Goal: Obtain resource: Download file/media

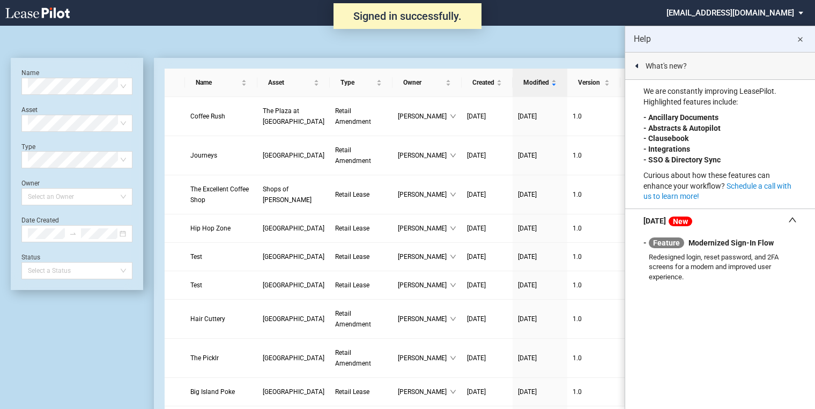
click at [799, 37] on md-icon "close" at bounding box center [800, 39] width 13 height 13
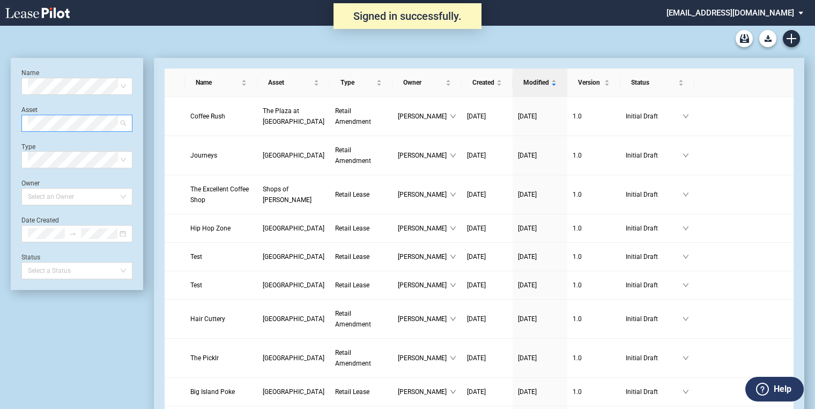
click at [121, 124] on span at bounding box center [77, 123] width 98 height 16
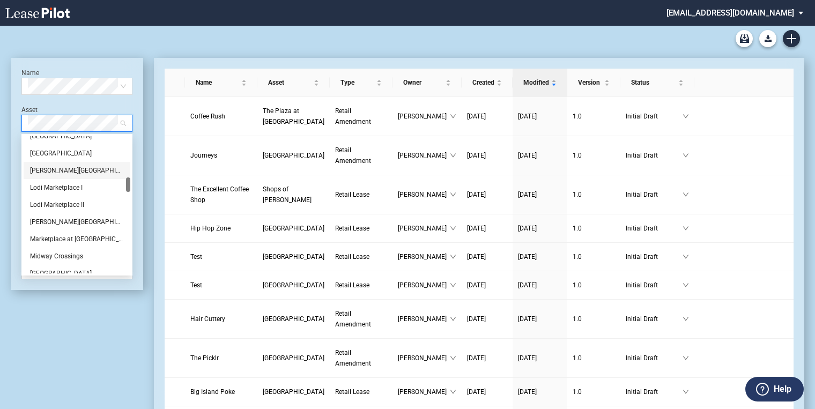
scroll to position [472, 0]
click at [58, 168] on div "Midway Crossings" at bounding box center [77, 170] width 94 height 11
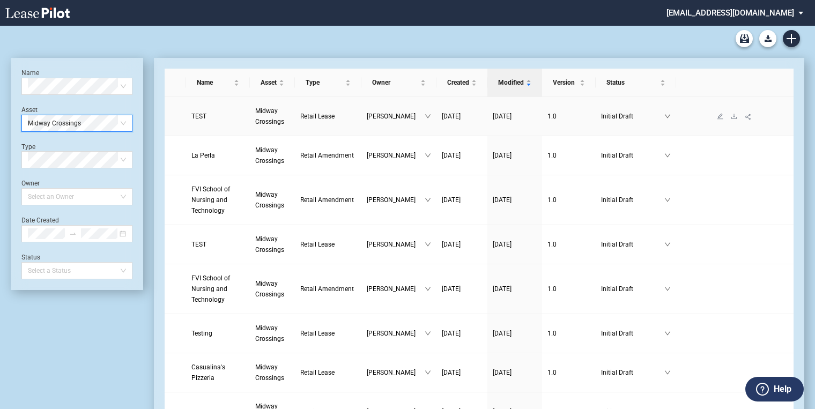
click at [309, 116] on span "Retail Lease" at bounding box center [317, 117] width 34 height 8
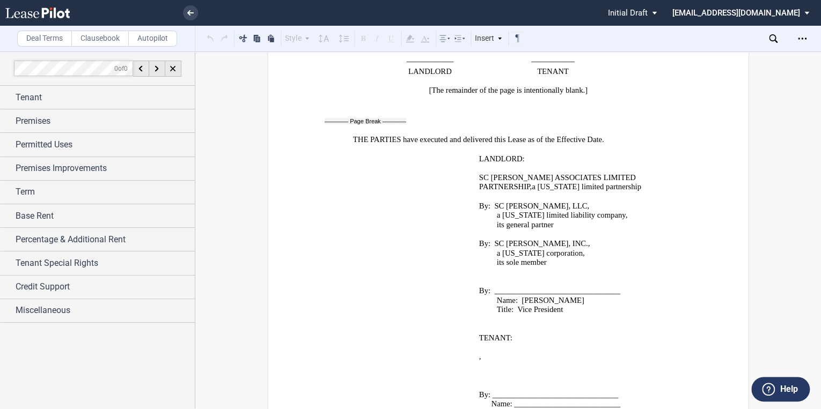
scroll to position [16619, 0]
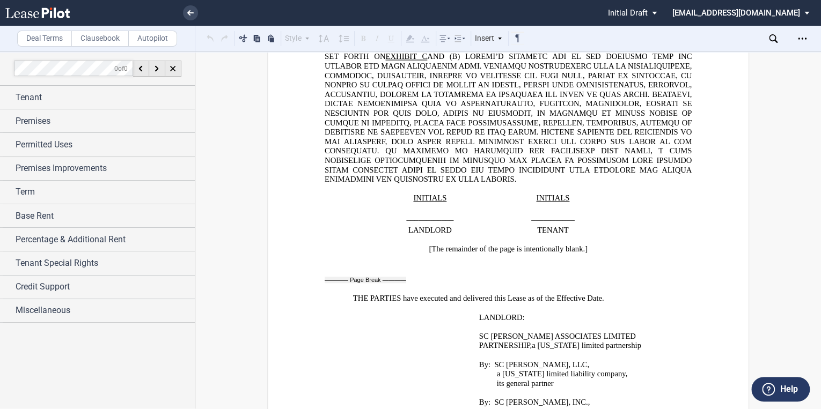
click at [42, 6] on link at bounding box center [56, 13] width 102 height 26
